Goal: Information Seeking & Learning: Learn about a topic

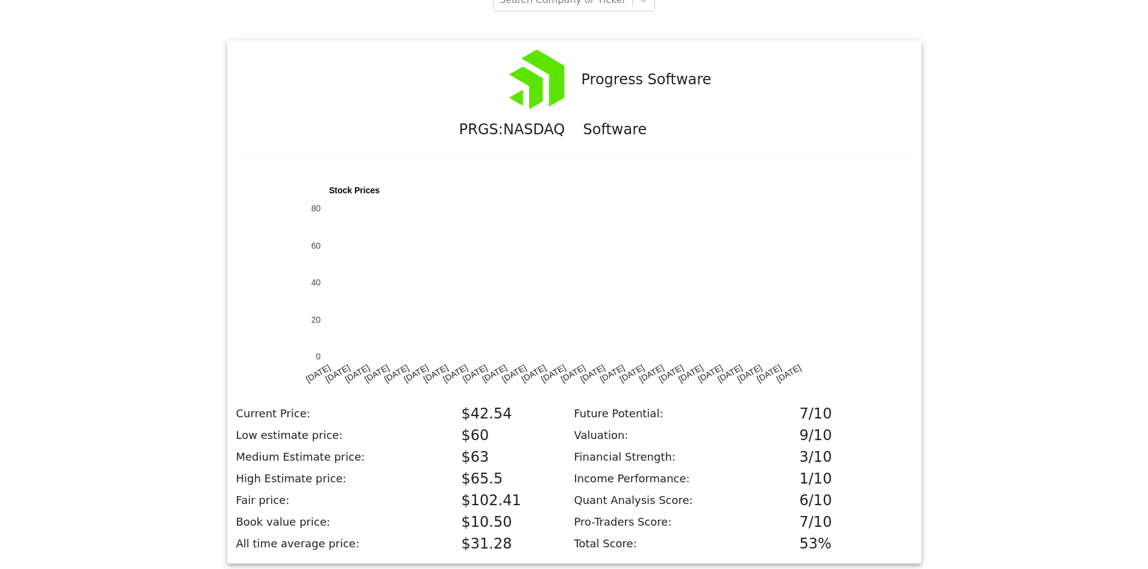
scroll to position [138, 0]
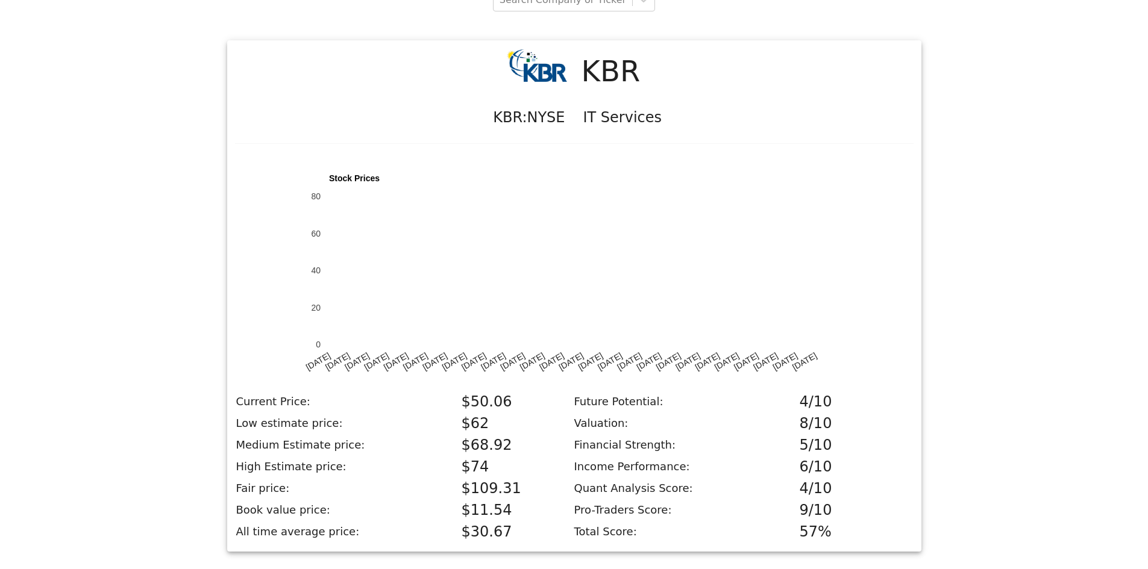
scroll to position [126, 0]
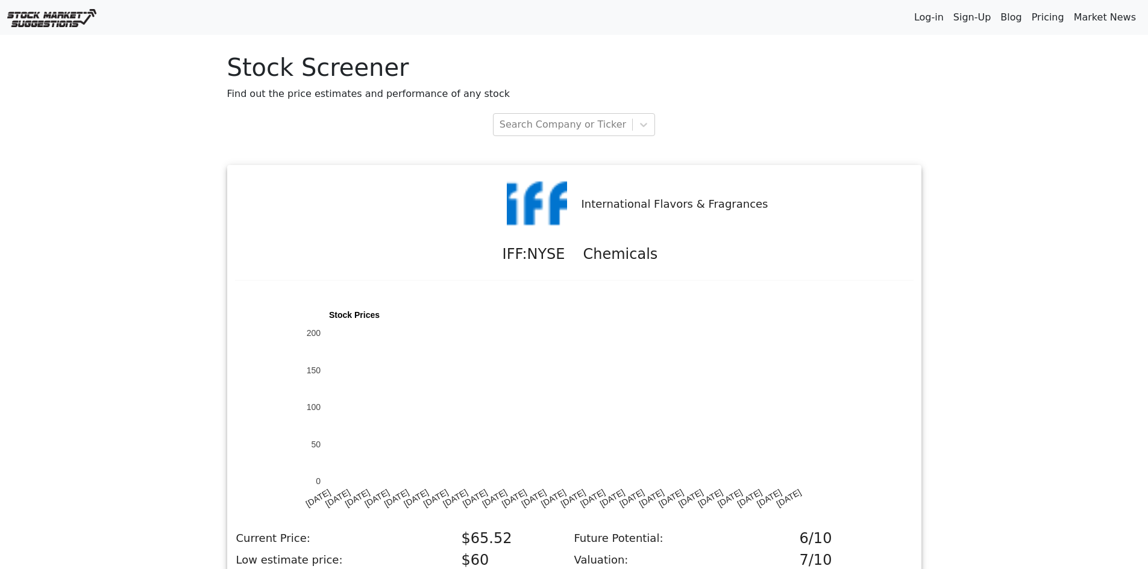
scroll to position [138, 0]
